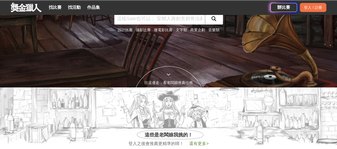
scroll to position [62, 0]
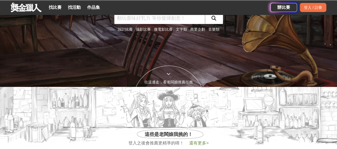
click at [198, 29] on link "商業企劃" at bounding box center [197, 29] width 15 height 4
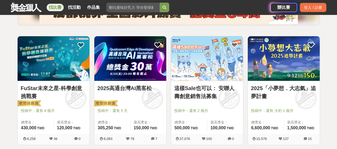
scroll to position [80, 0]
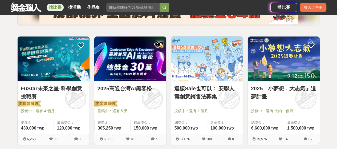
click at [72, 105] on span at bounding box center [76, 99] width 30 height 30
click at [70, 88] on link "FuStar未來之星-科學創意挑戰賽" at bounding box center [54, 92] width 66 height 16
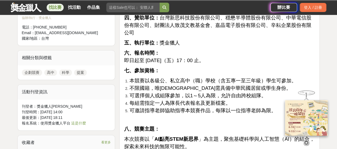
scroll to position [357, 0]
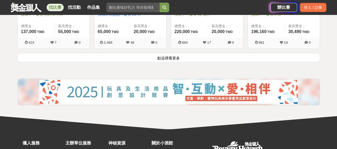
scroll to position [746, 0]
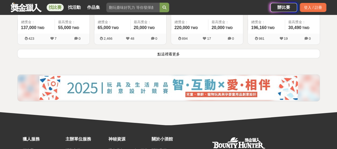
click at [243, 54] on button "點這裡看更多" at bounding box center [168, 53] width 303 height 9
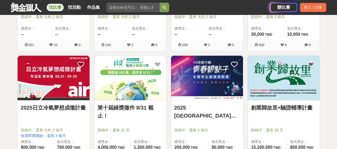
scroll to position [966, 0]
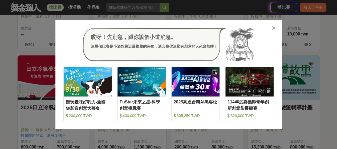
click at [275, 27] on icon at bounding box center [274, 27] width 4 height 5
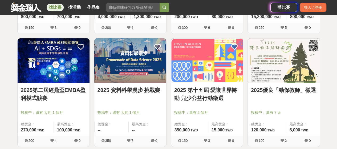
scroll to position [1097, 0]
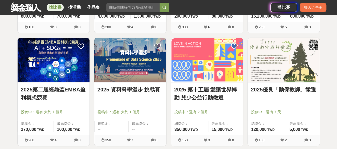
click at [46, 84] on div "2025第二屆經鼎盃EMBA盈利模式競賽 投稿中：還有 大約 1 個月 總獎金： 270,000 270,000 TWD 最高獎金： 100,000 TWD" at bounding box center [54, 108] width 72 height 53
click at [45, 91] on link "2025第二屆經鼎盃EMBA盈利模式競賽" at bounding box center [54, 94] width 66 height 16
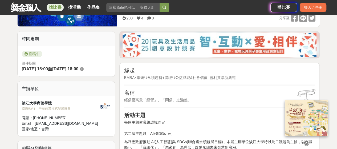
scroll to position [143, 0]
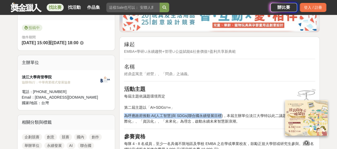
drag, startPoint x: 213, startPoint y: 109, endPoint x: 218, endPoint y: 114, distance: 7.7
click at [218, 114] on p "為呼應政府推動 AI(人工智慧)與 SDGs(聯合國永續發展目標)，本屆主辦單位淡江大學特以此二議題為主軸，以「國際化」、「資訊化」、「未來化」為理念，啟動永…" at bounding box center [219, 118] width 191 height 11
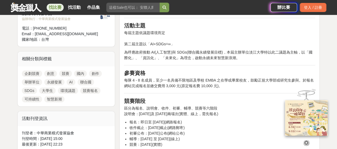
scroll to position [206, 0]
drag, startPoint x: 218, startPoint y: 114, endPoint x: 226, endPoint y: 120, distance: 9.2
click at [226, 120] on li "報名：即日至 [DATE](網路報名)" at bounding box center [222, 123] width 186 height 6
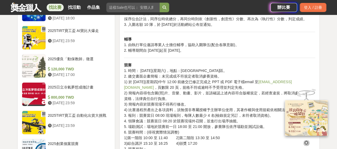
scroll to position [565, 0]
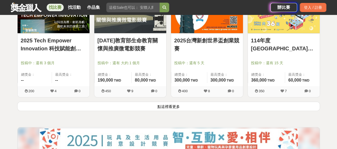
scroll to position [1373, 0]
